Goal: Find specific page/section: Find specific page/section

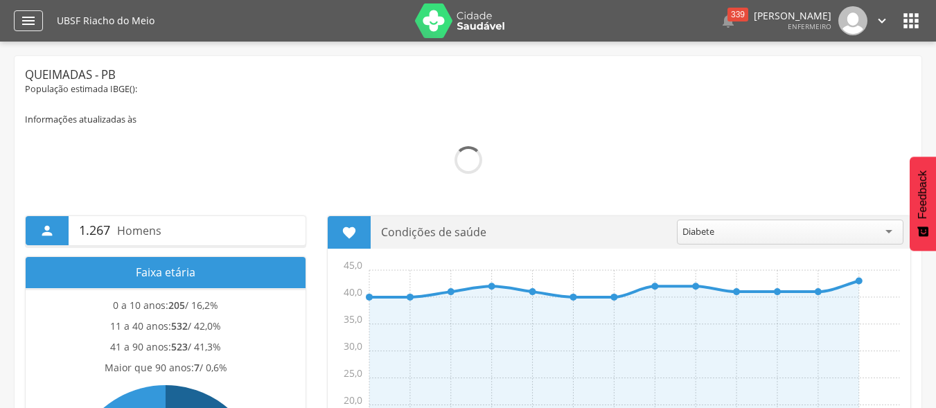
click at [25, 24] on icon "" at bounding box center [28, 20] width 17 height 17
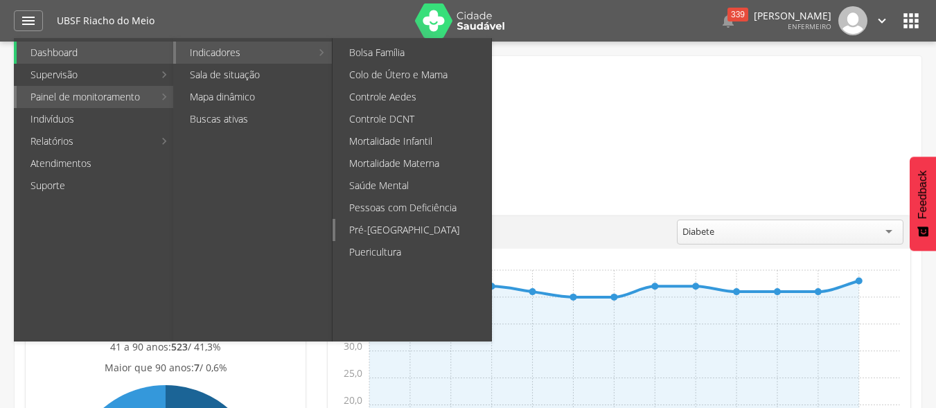
click at [427, 224] on link "Pré-[GEOGRAPHIC_DATA]" at bounding box center [413, 230] width 156 height 22
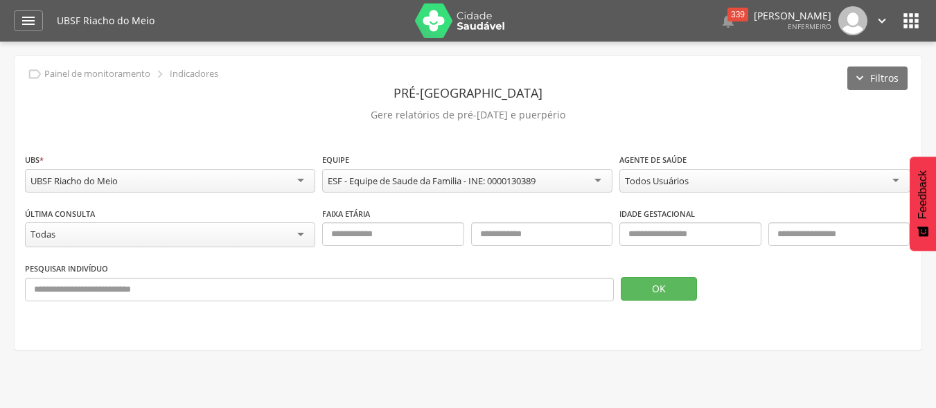
click at [895, 176] on div "Todos Usuários" at bounding box center [764, 181] width 290 height 24
click at [682, 283] on button "OK" at bounding box center [659, 289] width 76 height 24
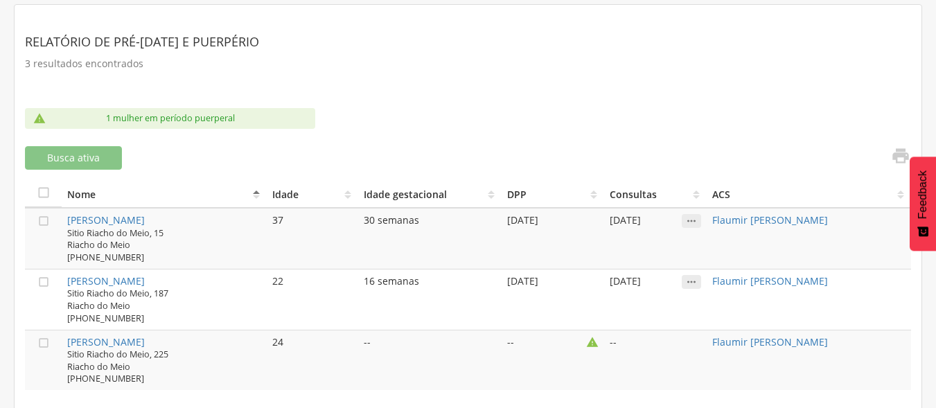
scroll to position [366, 0]
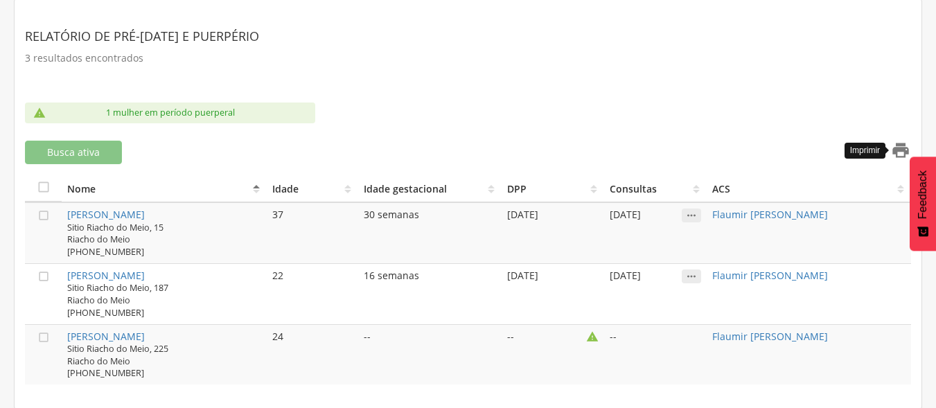
click at [899, 151] on icon "" at bounding box center [900, 150] width 19 height 19
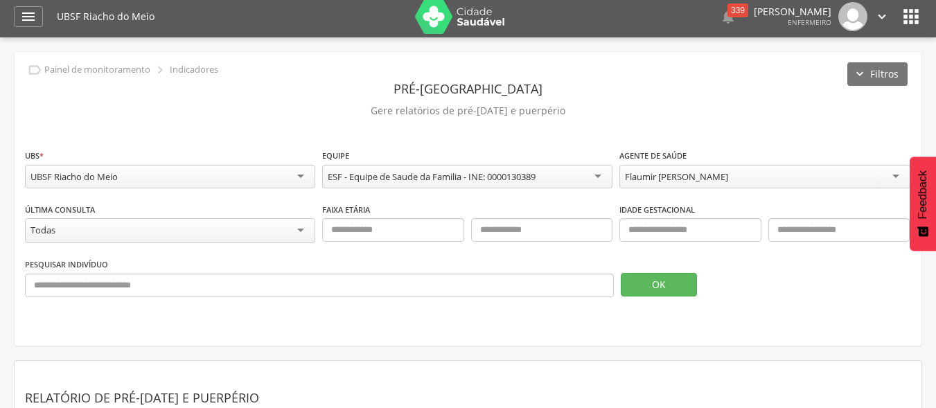
scroll to position [0, 0]
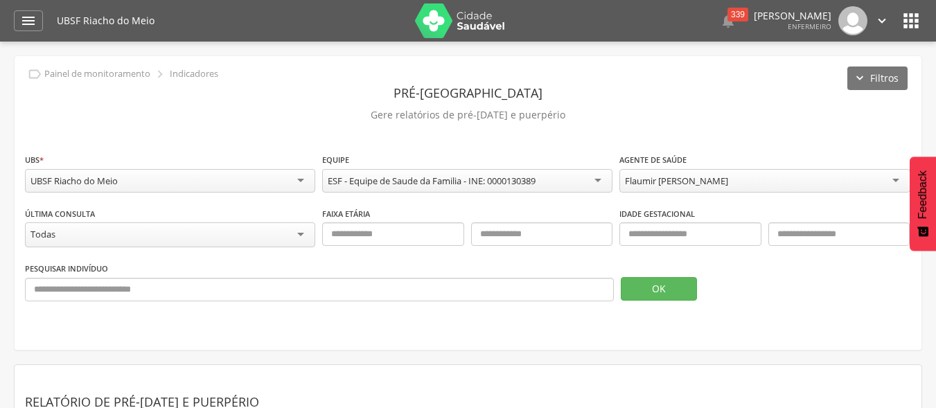
click at [904, 179] on div "Flaumir [PERSON_NAME]" at bounding box center [764, 181] width 290 height 24
click at [683, 281] on button "OK" at bounding box center [659, 289] width 76 height 24
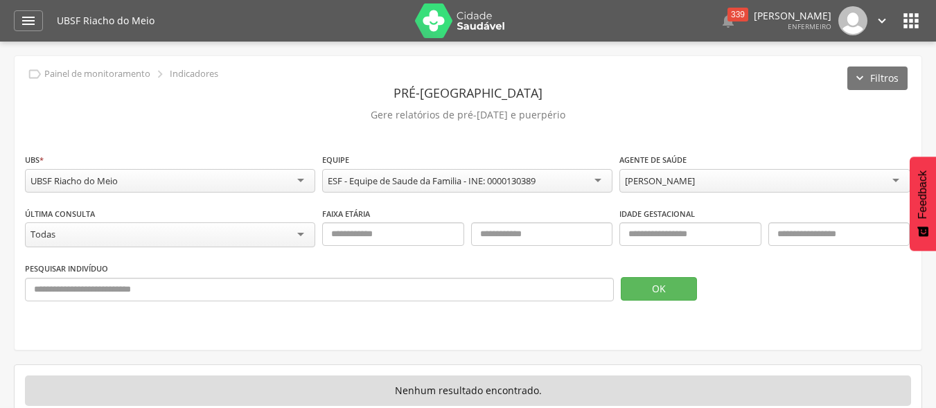
click at [900, 177] on div "[PERSON_NAME]" at bounding box center [764, 181] width 290 height 24
click at [685, 285] on button "OK" at bounding box center [659, 289] width 76 height 24
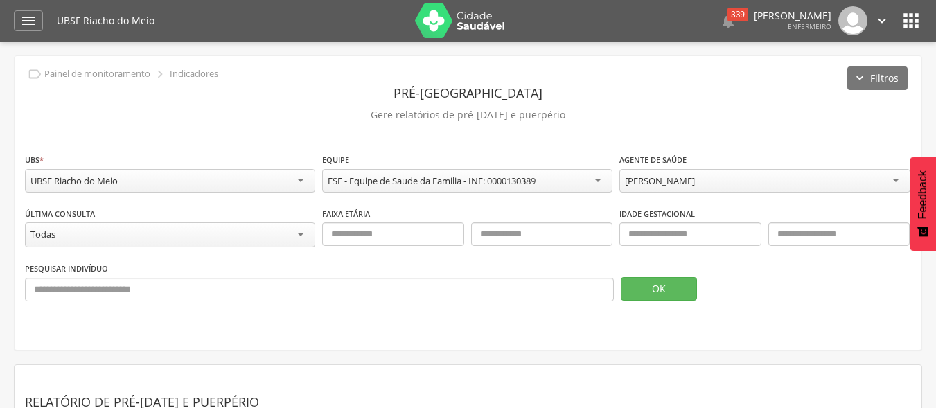
click at [892, 174] on div "[PERSON_NAME]" at bounding box center [764, 181] width 290 height 24
click at [666, 278] on button "OK" at bounding box center [659, 289] width 76 height 24
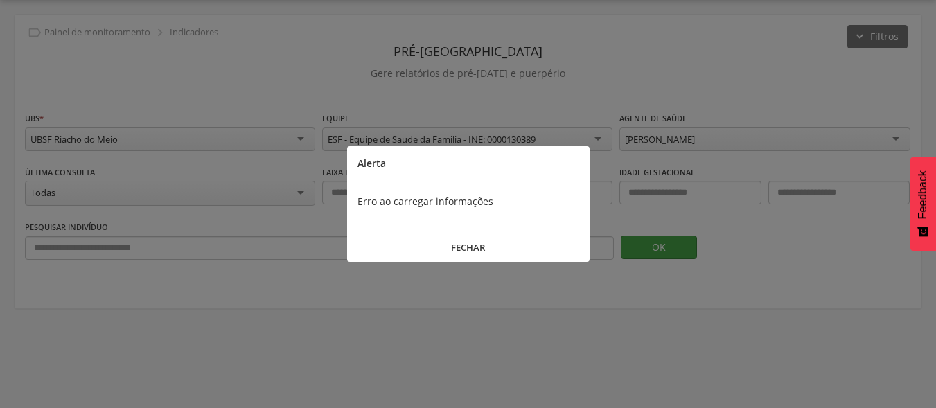
scroll to position [42, 0]
click at [479, 241] on button "FECHAR" at bounding box center [468, 248] width 242 height 30
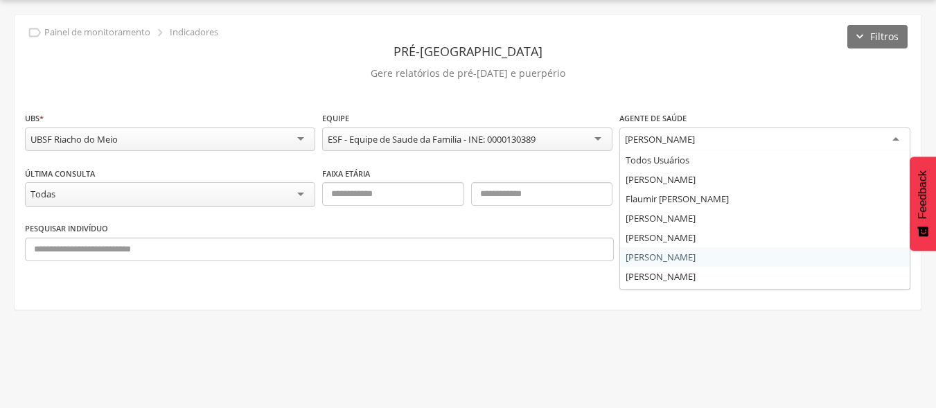
click at [894, 139] on div "[PERSON_NAME]" at bounding box center [764, 139] width 290 height 25
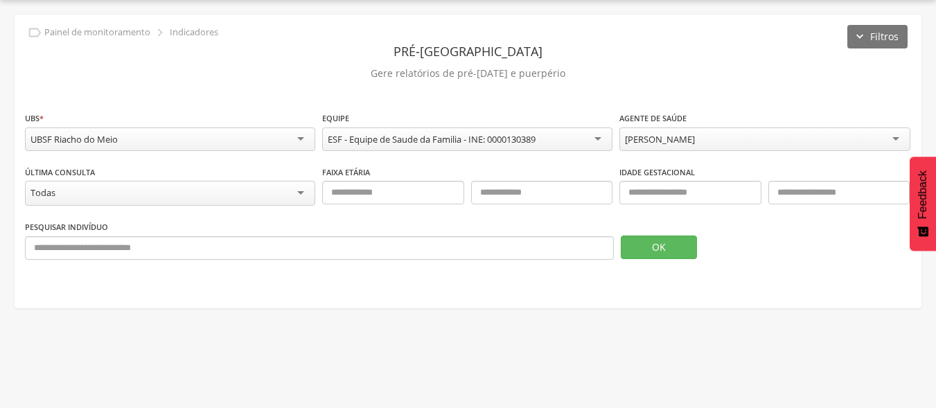
scroll to position [0, 0]
click at [676, 247] on button "OK" at bounding box center [659, 248] width 76 height 24
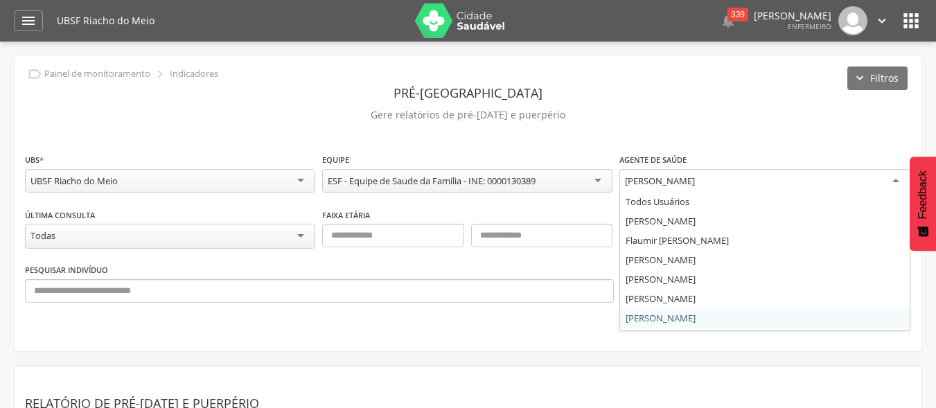
click at [894, 173] on div "[PERSON_NAME]" at bounding box center [764, 181] width 290 height 25
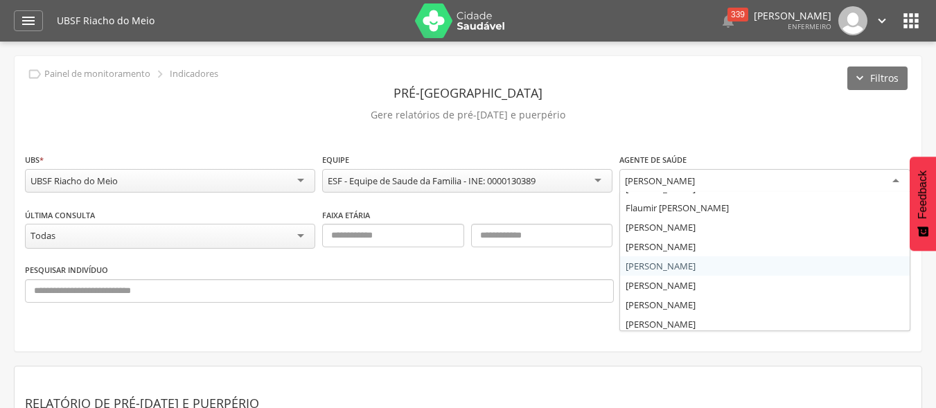
scroll to position [36, 0]
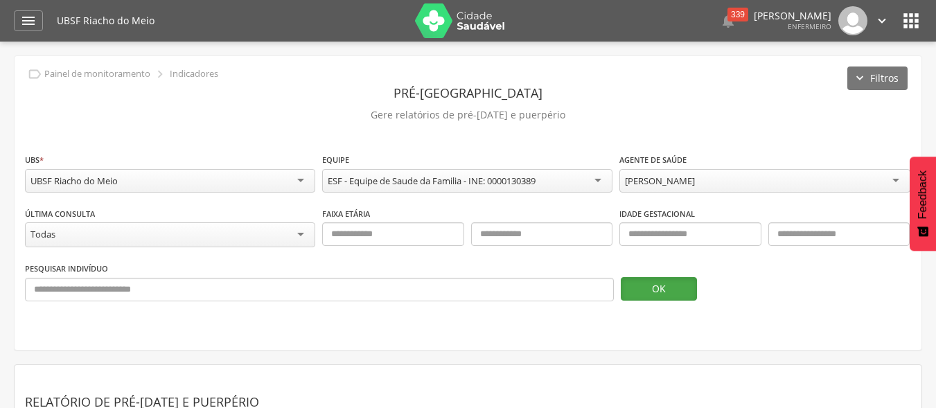
click at [653, 279] on button "OK" at bounding box center [659, 289] width 76 height 24
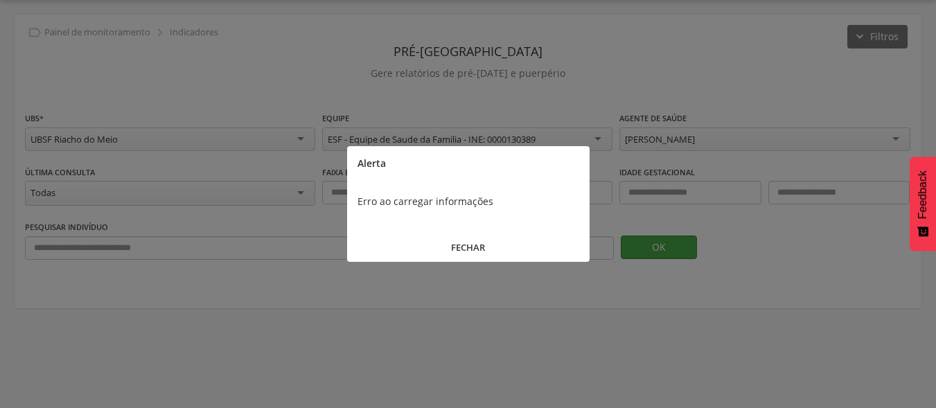
scroll to position [42, 0]
click at [473, 240] on button "FECHAR" at bounding box center [468, 248] width 242 height 30
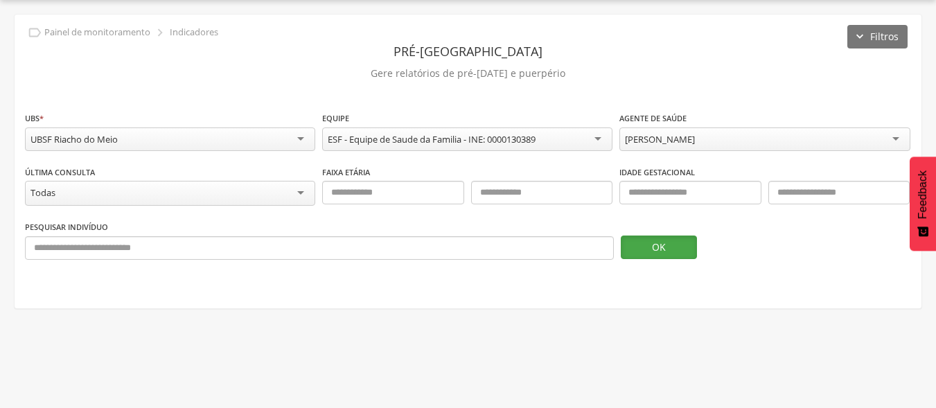
click at [657, 242] on button "OK" at bounding box center [659, 248] width 76 height 24
